Goal: Check status: Check status

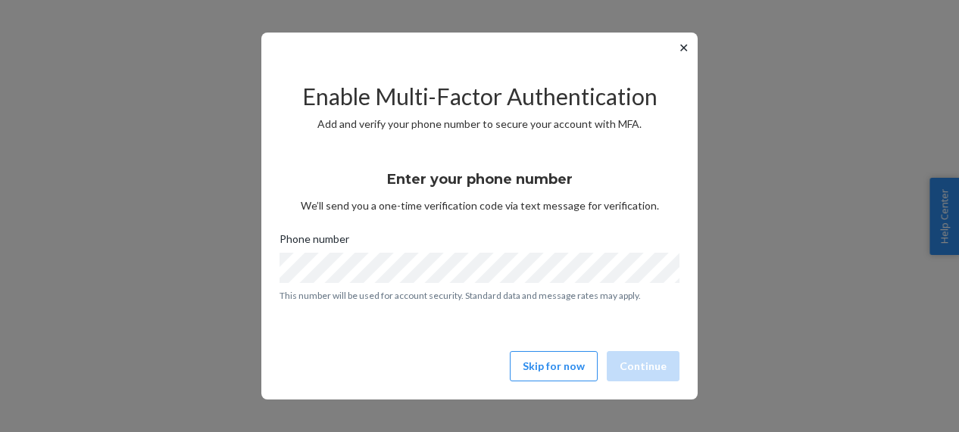
click at [369, 348] on div "Enable Multi-Factor Authentication Add and verify your phone number to secure y…" at bounding box center [479, 225] width 400 height 325
click at [564, 357] on button "Skip for now" at bounding box center [554, 366] width 88 height 30
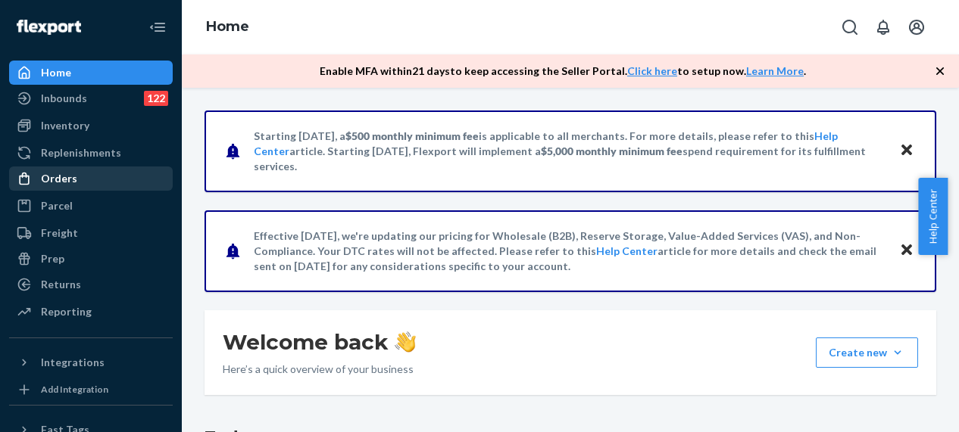
click at [70, 184] on div "Orders" at bounding box center [59, 178] width 36 height 15
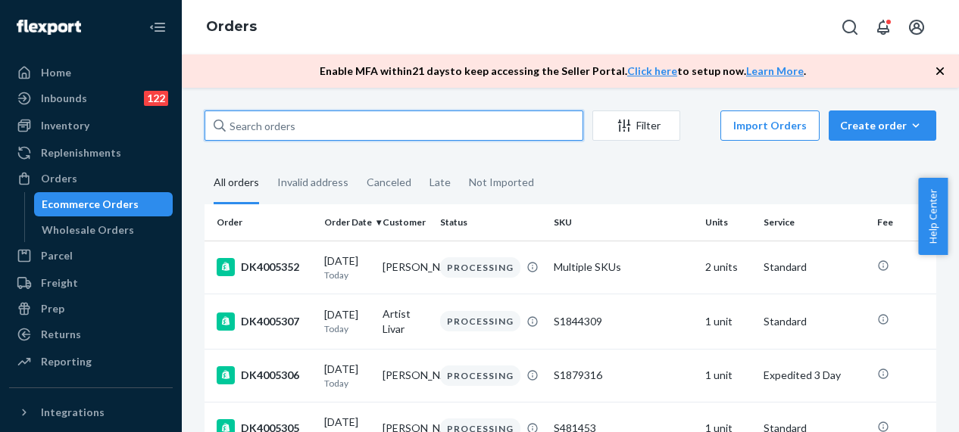
click at [322, 129] on input "text" at bounding box center [393, 126] width 379 height 30
paste input "DK3983856"
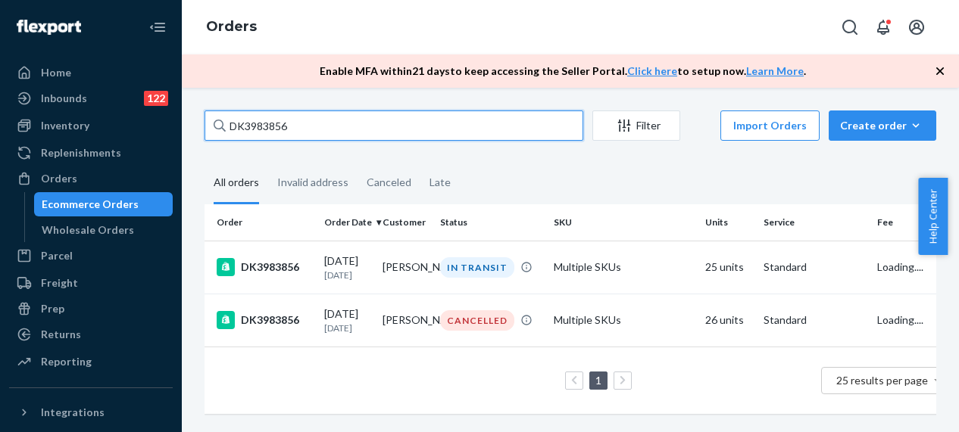
type input "DK3983856"
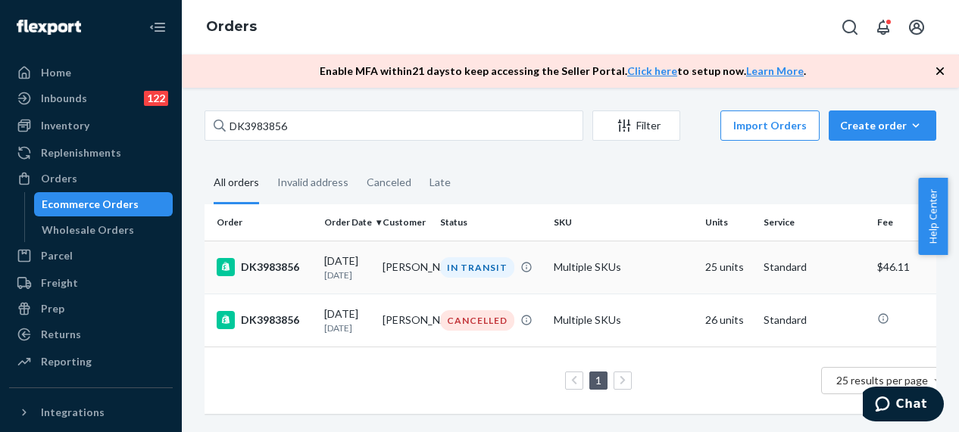
click at [289, 272] on div "DK3983856" at bounding box center [264, 267] width 95 height 18
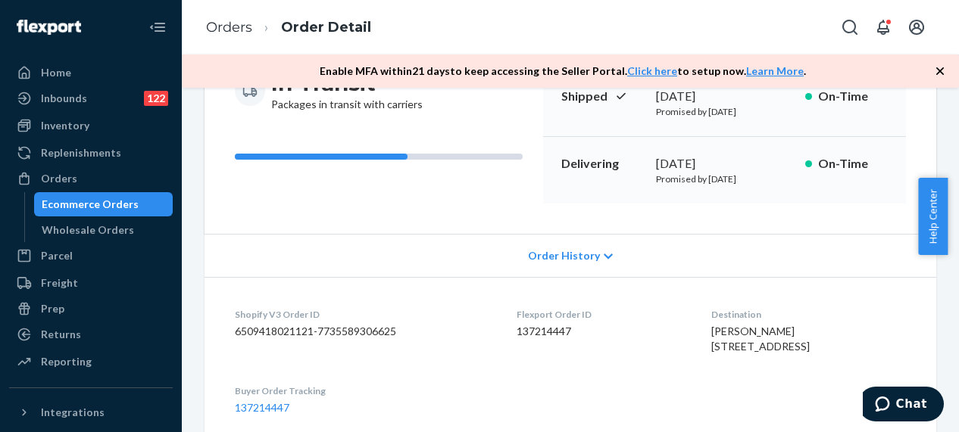
scroll to position [227, 0]
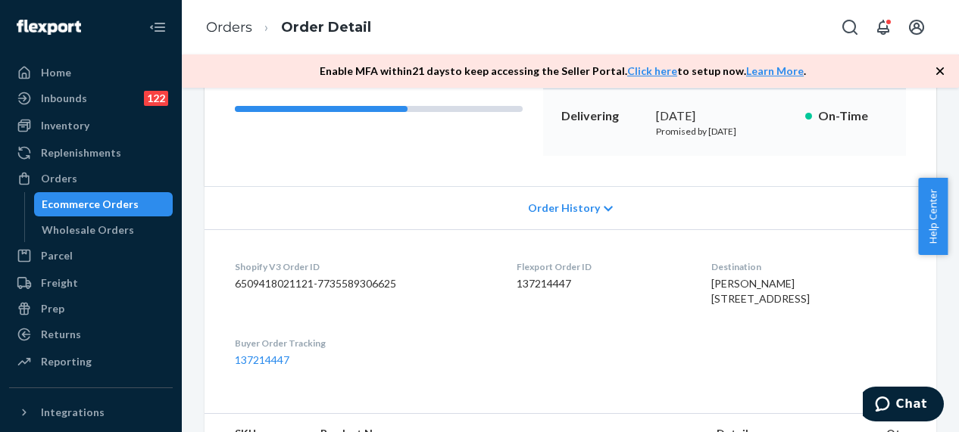
click at [214, 166] on div "In Transit Packages in transit with carriers Shipped [DATE] Promised by [DATE] …" at bounding box center [569, 89] width 731 height 195
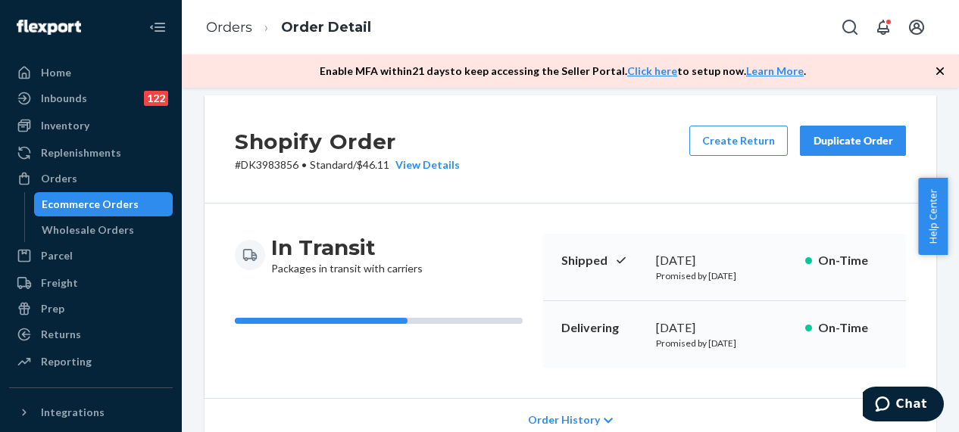
scroll to position [0, 0]
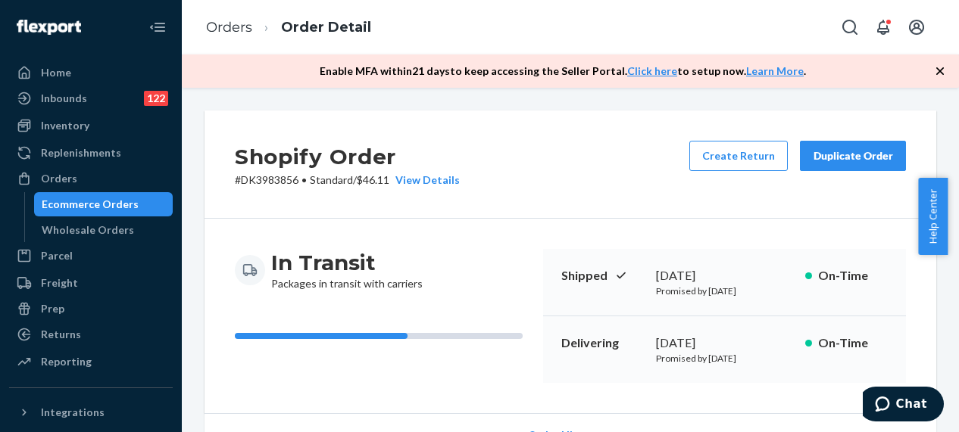
click at [90, 201] on div "Ecommerce Orders" at bounding box center [90, 204] width 97 height 15
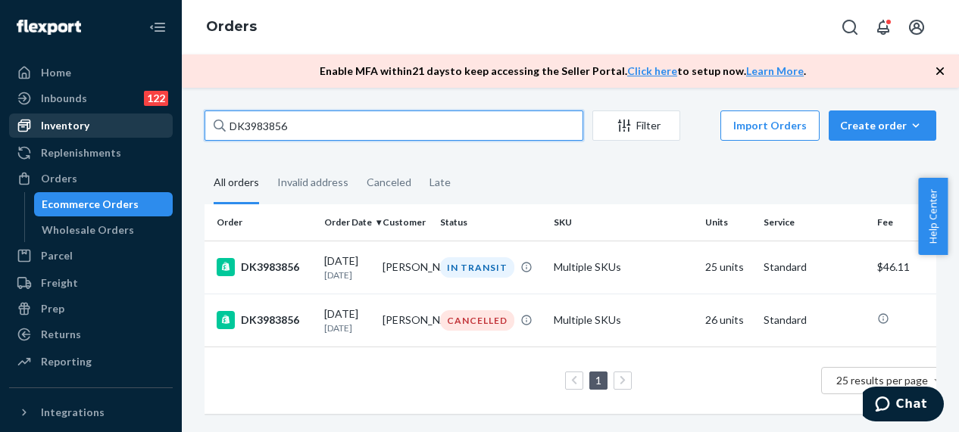
drag, startPoint x: 323, startPoint y: 119, endPoint x: 131, endPoint y: 126, distance: 192.4
click at [132, 126] on div "Home Inbounds 122 Shipping Plans Problems 122 Inventory Products Replenishments…" at bounding box center [479, 216] width 959 height 432
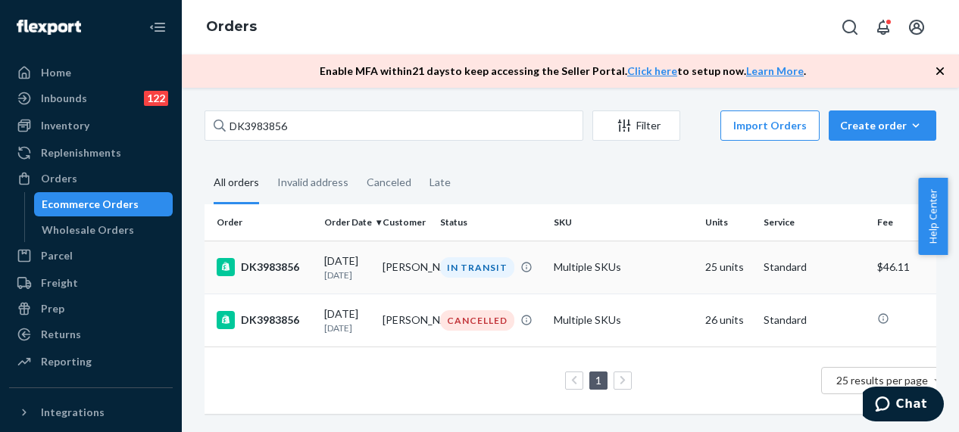
click at [291, 265] on div "DK3983856" at bounding box center [264, 267] width 95 height 18
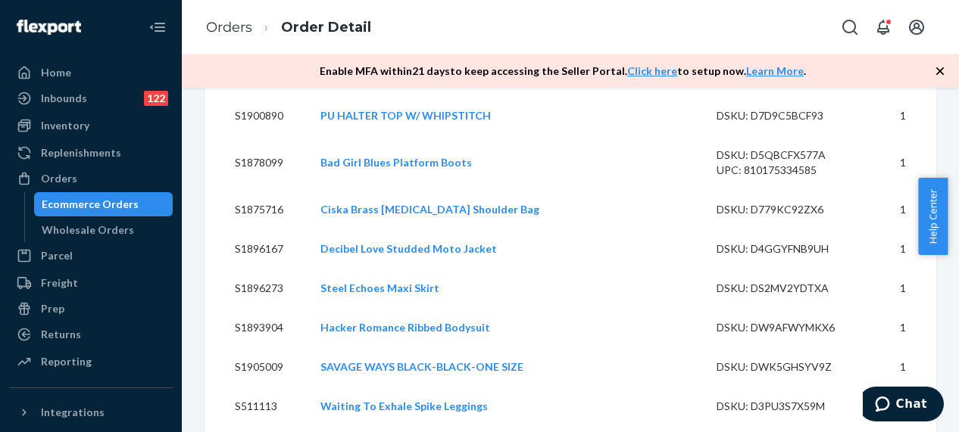
scroll to position [1211, 0]
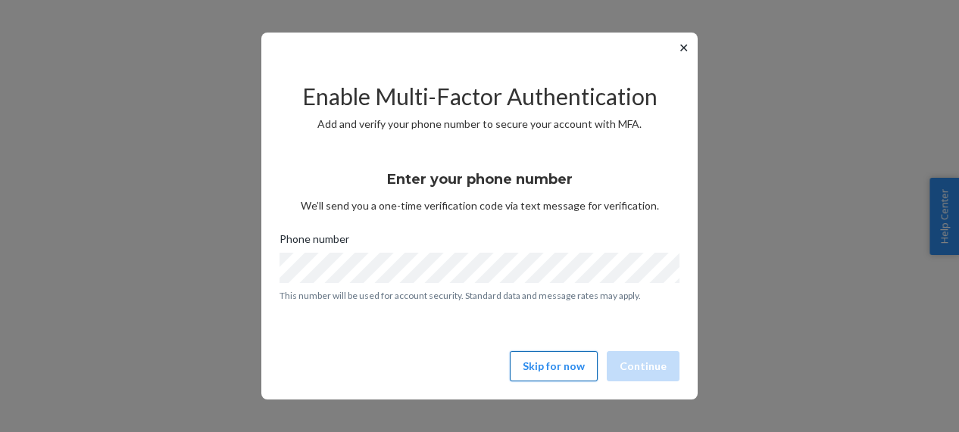
click at [535, 373] on button "Skip for now" at bounding box center [554, 366] width 88 height 30
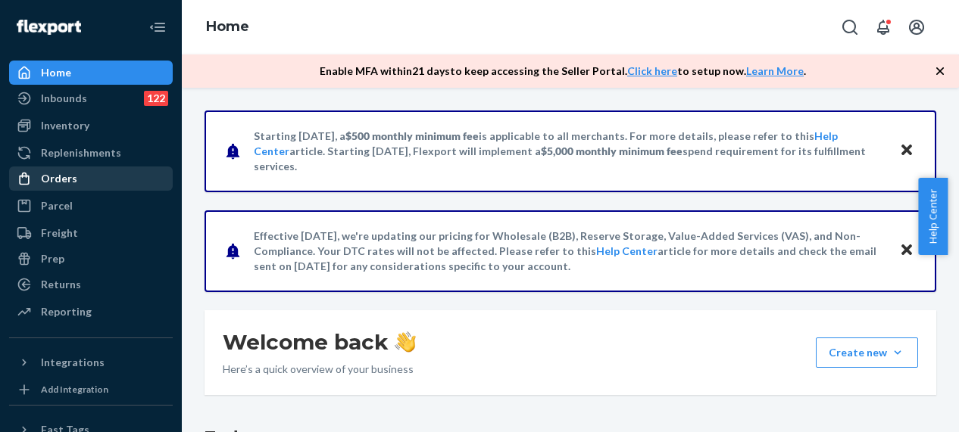
click at [77, 187] on div "Orders" at bounding box center [91, 178] width 161 height 21
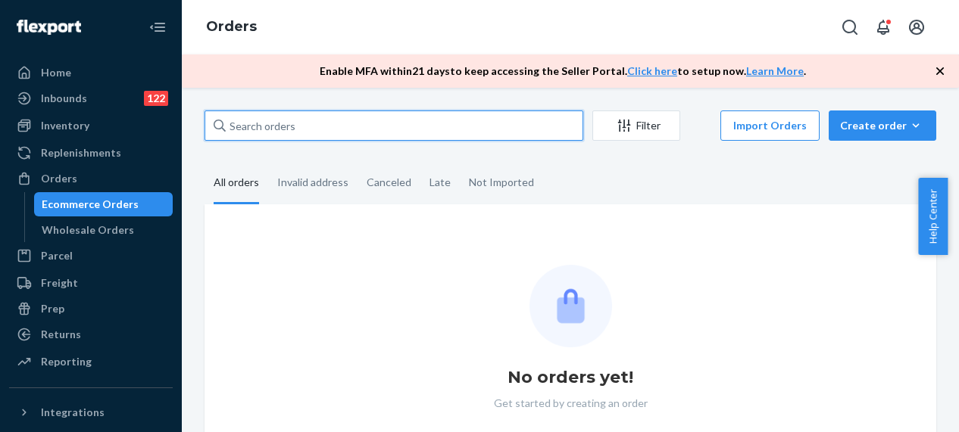
click at [301, 119] on input "text" at bounding box center [393, 126] width 379 height 30
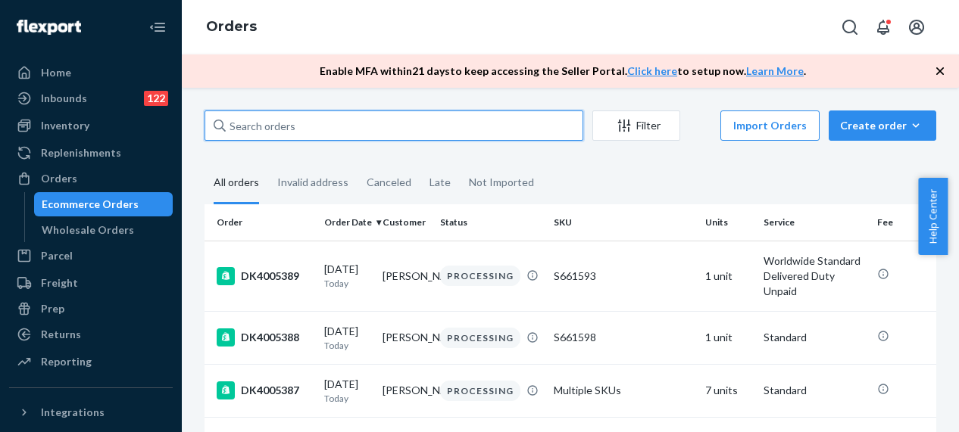
paste input "DK3964384"
type input "DK3964384"
